Goal: Navigation & Orientation: Find specific page/section

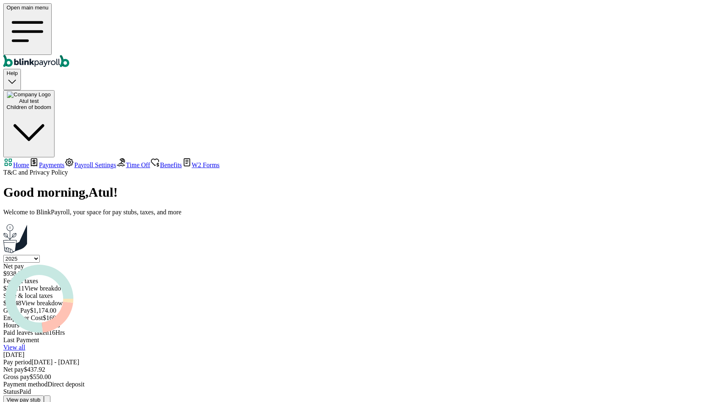
select select "2025"
click at [515, 235] on body "Open main menu Help Atul test Children of bodom Home Payments Payroll Settings …" at bounding box center [350, 203] width 695 height 401
click at [57, 162] on span "Payments" at bounding box center [51, 165] width 25 height 7
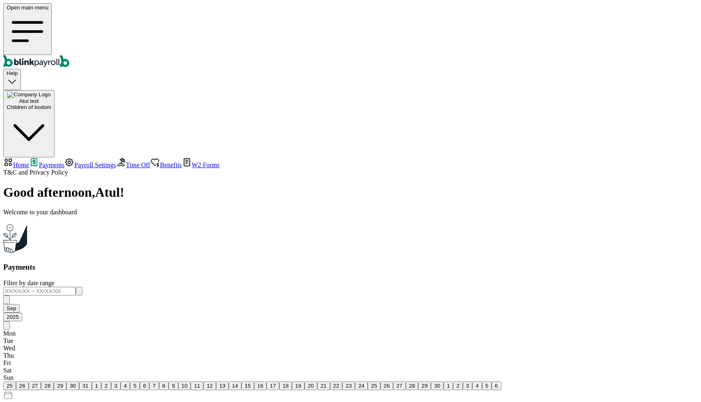
click at [160, 263] on div "Payments Filter by date range [DATE] Mon Tue Wed Thu Fri Sat Sun 25 26 27 28 29…" at bounding box center [350, 365] width 695 height 205
click at [74, 162] on span "Payroll Settings" at bounding box center [95, 165] width 42 height 7
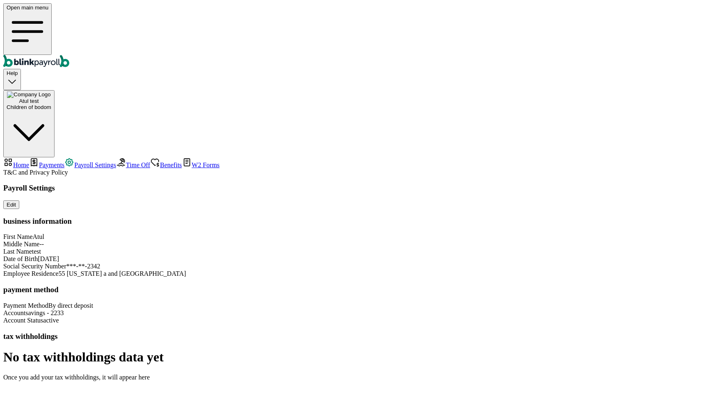
scroll to position [27, 0]
click at [116, 162] on link "Time Off" at bounding box center [133, 165] width 34 height 7
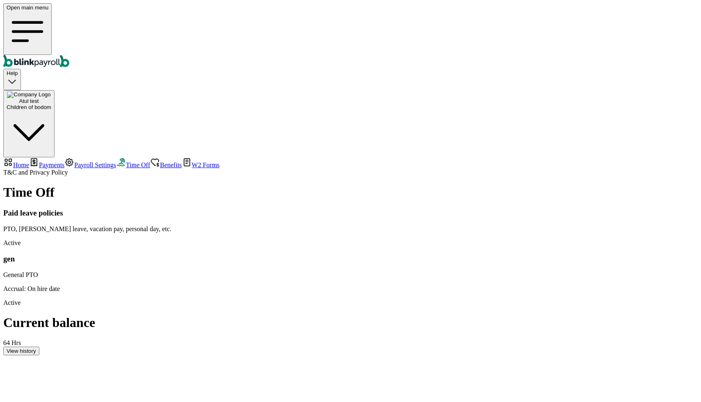
click at [36, 348] on div "View history" at bounding box center [22, 351] width 30 height 6
click at [160, 162] on span "Benefits" at bounding box center [171, 165] width 22 height 7
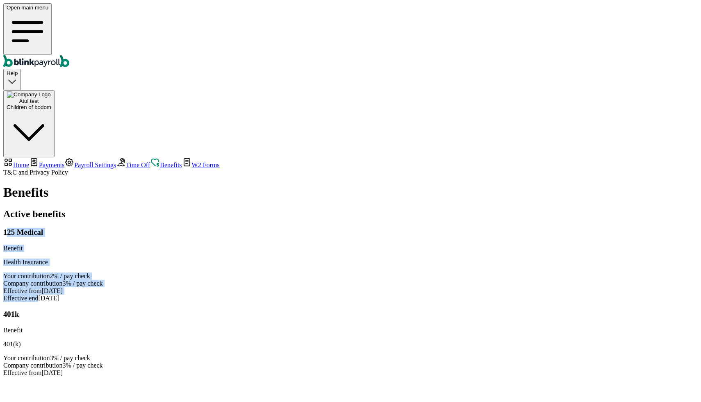
drag, startPoint x: 154, startPoint y: 162, endPoint x: 120, endPoint y: 99, distance: 71.2
click at [120, 228] on div "125 Medical Benefit Health Insurance Your contribution 2% / pay check Company c…" at bounding box center [350, 265] width 695 height 74
click at [192, 162] on span "W2 Forms" at bounding box center [206, 165] width 28 height 7
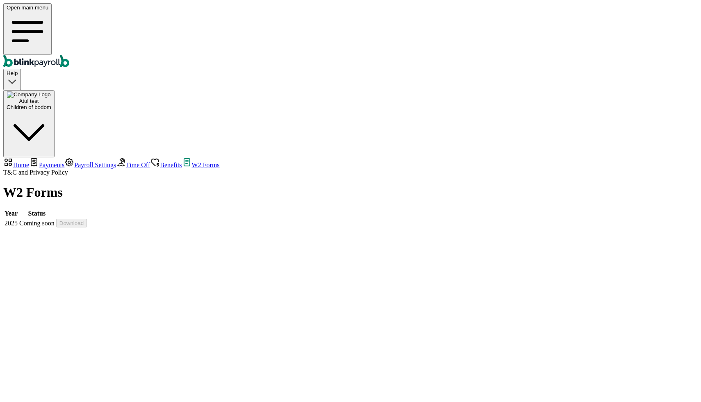
click at [64, 162] on link "Payroll Settings" at bounding box center [90, 165] width 52 height 7
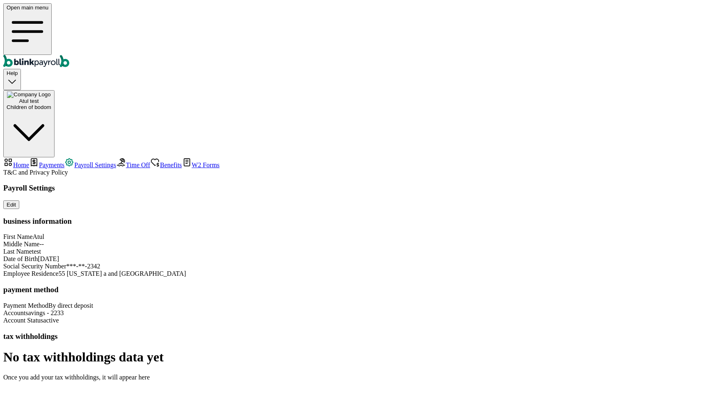
click at [116, 162] on link "Time Off" at bounding box center [133, 165] width 34 height 7
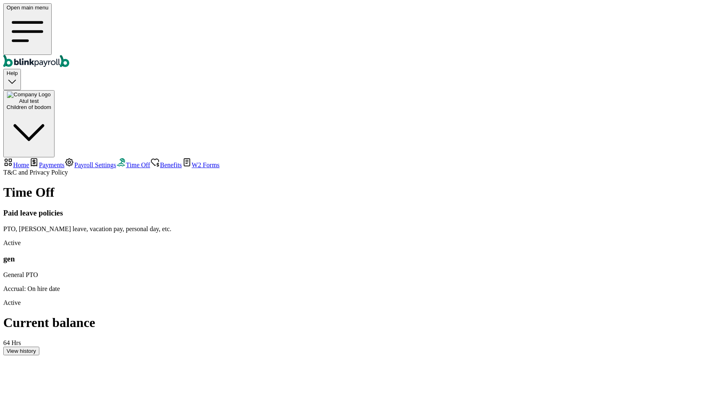
click at [64, 162] on link "Payroll Settings" at bounding box center [90, 165] width 52 height 7
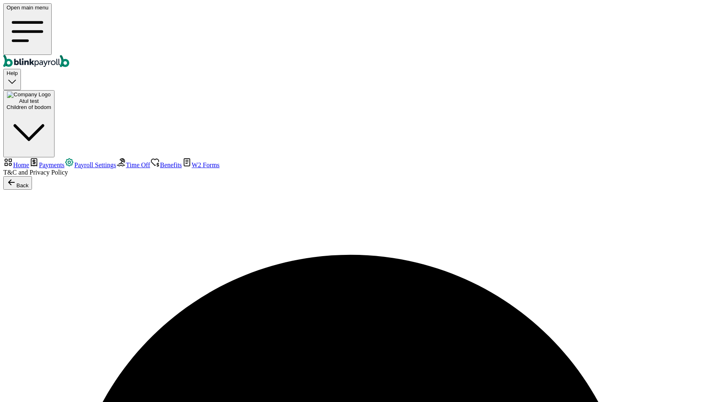
click at [29, 162] on span "Home" at bounding box center [21, 165] width 16 height 7
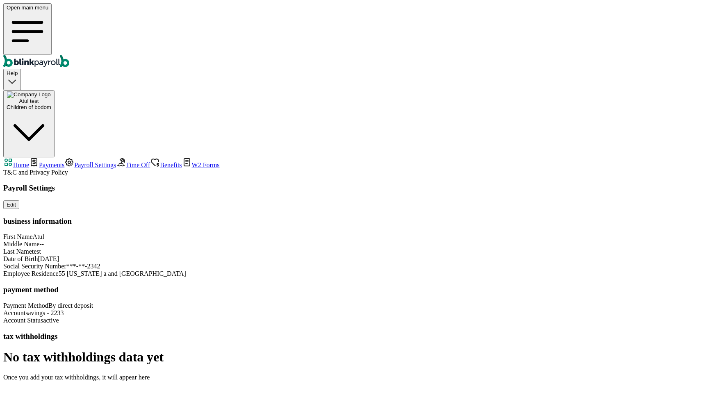
select select "2025"
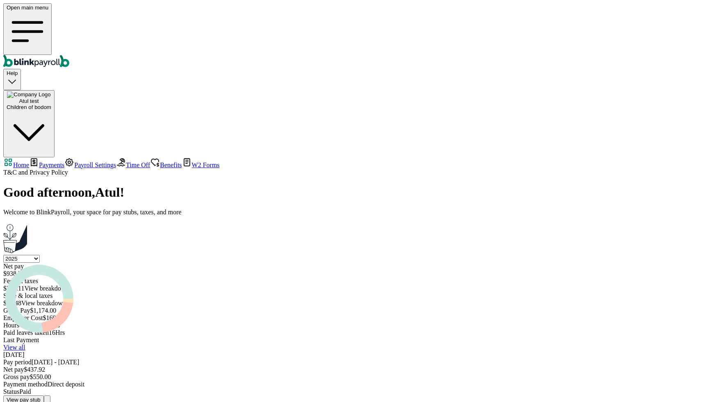
click at [51, 104] on div "Children of bodom" at bounding box center [29, 107] width 45 height 6
click at [126, 162] on span "Time Off" at bounding box center [138, 165] width 24 height 7
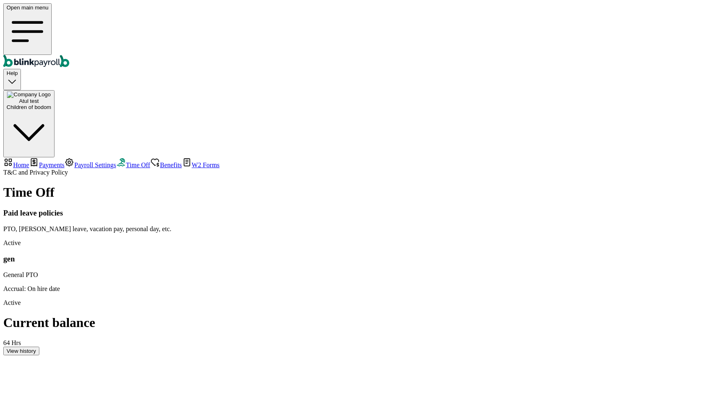
click at [160, 162] on span "Benefits" at bounding box center [171, 165] width 22 height 7
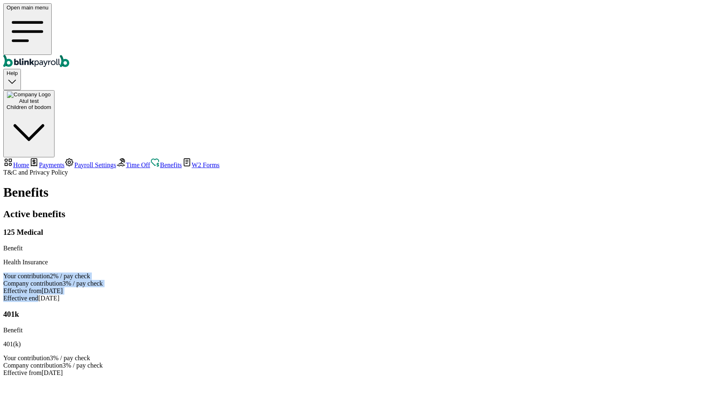
drag, startPoint x: 155, startPoint y: 165, endPoint x: 116, endPoint y: 128, distance: 54.0
click at [116, 228] on div "125 Medical Benefit Health Insurance Your contribution 2% / pay check Company c…" at bounding box center [350, 265] width 695 height 74
click at [445, 209] on div "Active benefits 125 Medical Benefit Health Insurance Your contribution 2% / pay…" at bounding box center [350, 293] width 695 height 168
click at [126, 162] on span "Time Off" at bounding box center [138, 165] width 24 height 7
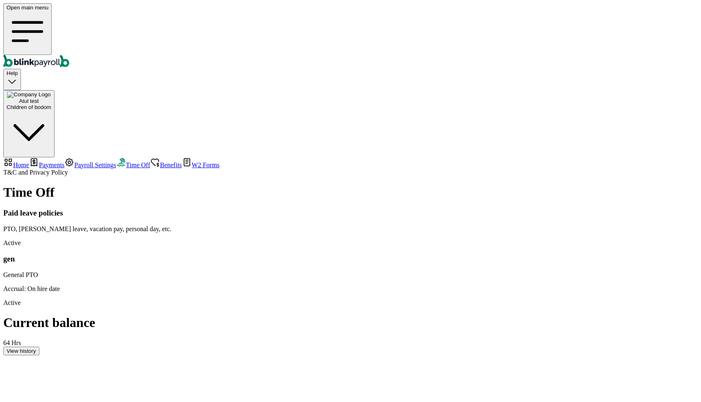
click at [36, 348] on div "View history" at bounding box center [22, 351] width 30 height 6
click at [51, 104] on div "Children of bodom" at bounding box center [29, 107] width 45 height 6
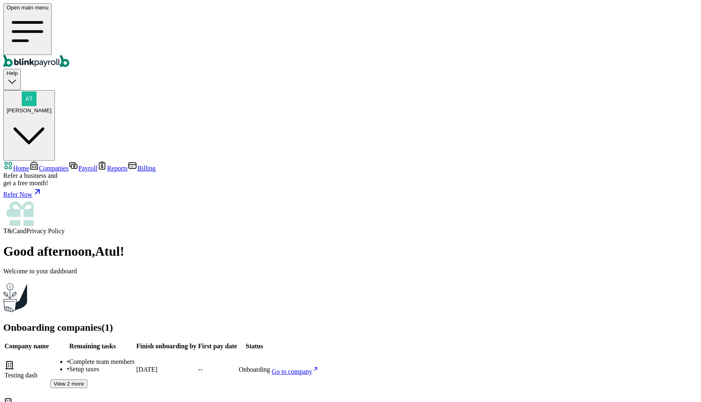
click at [42, 165] on span "Companies" at bounding box center [54, 168] width 30 height 7
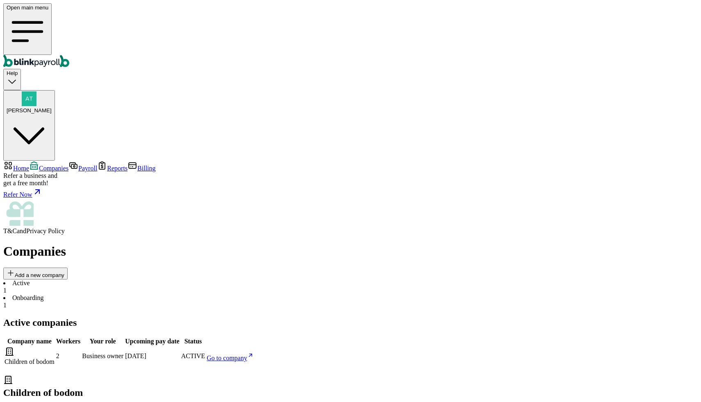
click at [247, 355] on span "Go to company" at bounding box center [227, 358] width 41 height 7
